Goal: Navigation & Orientation: Find specific page/section

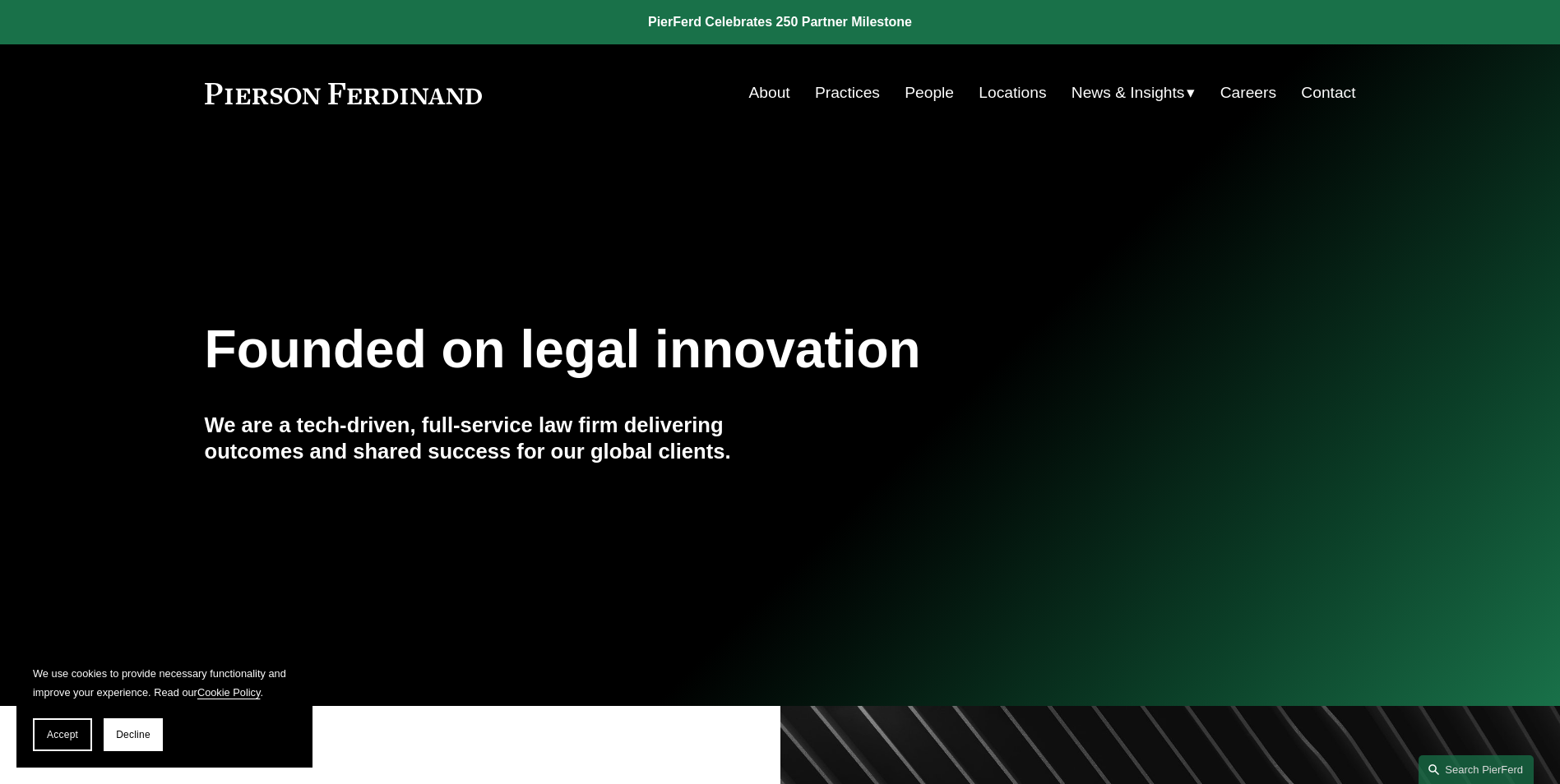
click at [1310, 93] on link "Contact" at bounding box center [1328, 92] width 54 height 31
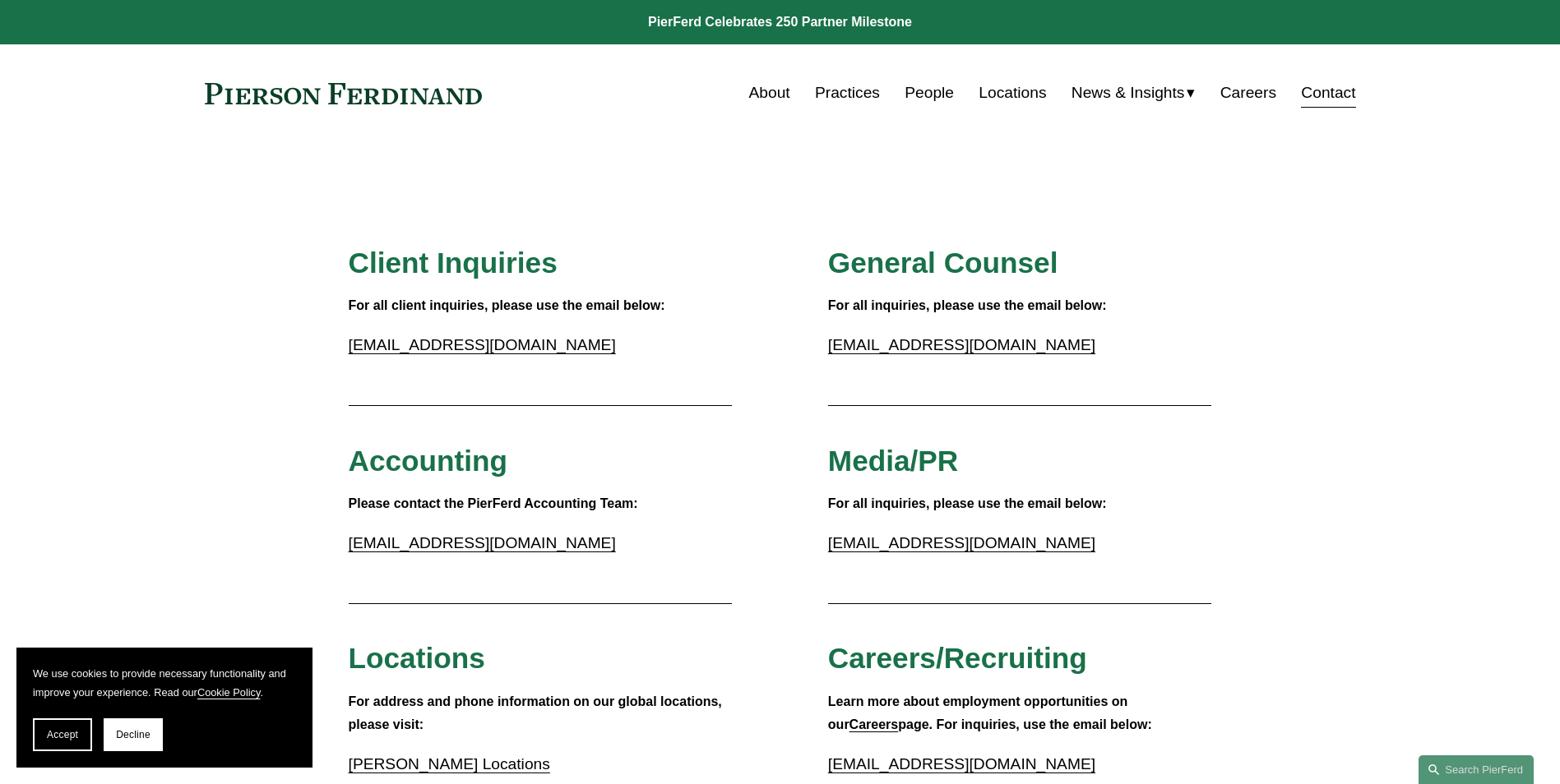
click at [995, 90] on link "Locations" at bounding box center [1012, 92] width 68 height 31
